Goal: Information Seeking & Learning: Understand process/instructions

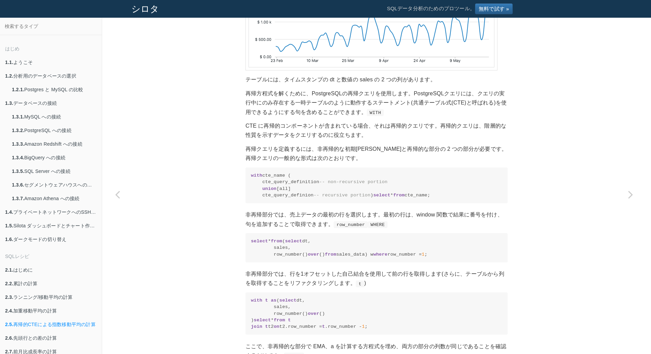
scroll to position [426, 0]
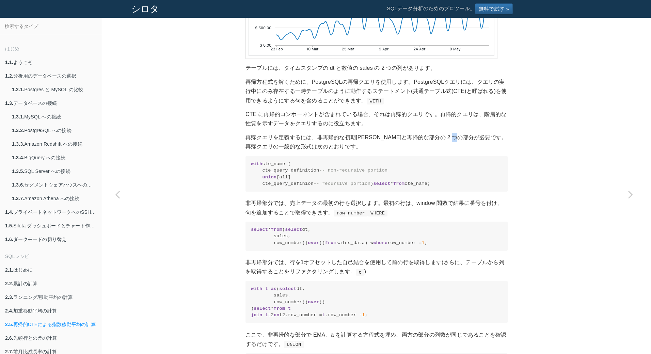
drag, startPoint x: 477, startPoint y: 146, endPoint x: 483, endPoint y: 146, distance: 6.1
click at [483, 146] on p "再帰クエリを定義するには、非再帰的な初期[PERSON_NAME]と再帰的な部分の 2 つの部分が必要です。再帰クエリの一般的な形式は次のとおりです。" at bounding box center [376, 142] width 262 height 18
drag, startPoint x: 483, startPoint y: 146, endPoint x: 546, endPoint y: 138, distance: 63.4
click at [546, 138] on div "SQLレシピ データの平滑化 再帰的CTEによる指数移動平均の計算 再帰的 CTE を使用した SQL での指数移動平均の計算 単純/加重移動平均と同様に、指…" at bounding box center [376, 185] width 549 height 1152
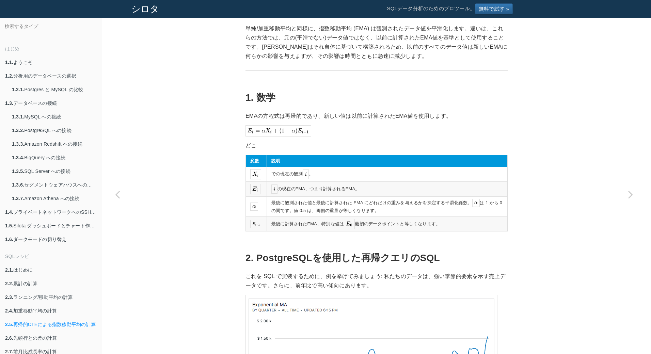
scroll to position [0, 0]
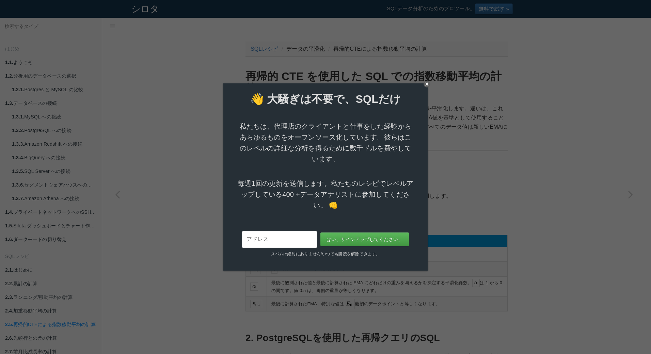
click at [426, 83] on div "X" at bounding box center [426, 84] width 7 height 7
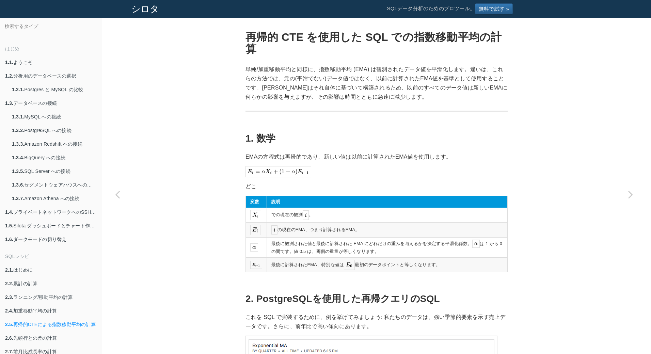
scroll to position [51, 0]
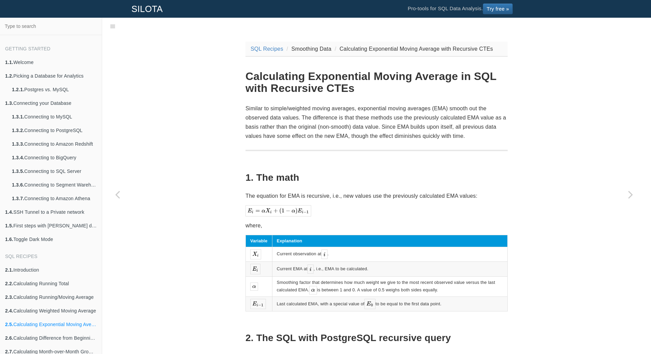
scroll to position [17, 0]
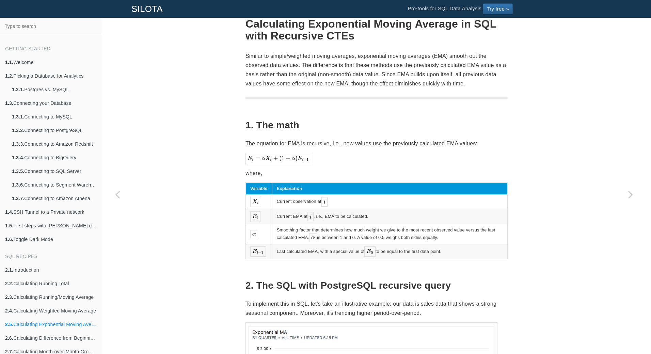
scroll to position [51, 0]
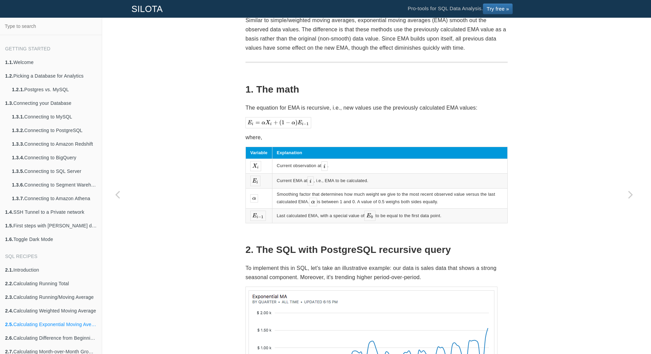
scroll to position [85, 0]
